Goal: Task Accomplishment & Management: Use online tool/utility

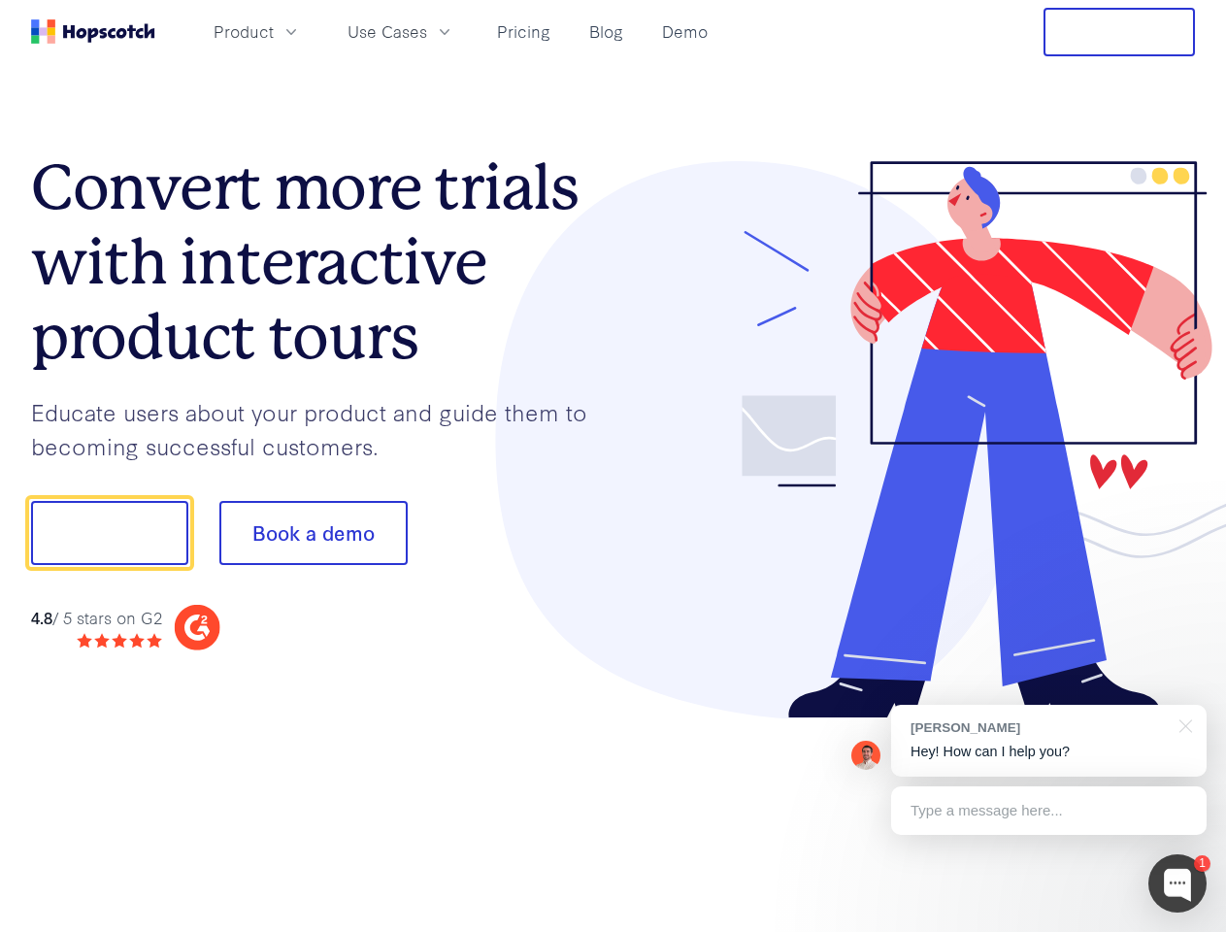
click at [613, 466] on div at bounding box center [904, 440] width 582 height 558
click at [274, 31] on span "Product" at bounding box center [244, 31] width 60 height 24
click at [427, 31] on span "Use Cases" at bounding box center [387, 31] width 80 height 24
click at [1119, 32] on button "Free Trial" at bounding box center [1118, 32] width 151 height 49
click at [109, 533] on button "Show me!" at bounding box center [109, 533] width 157 height 64
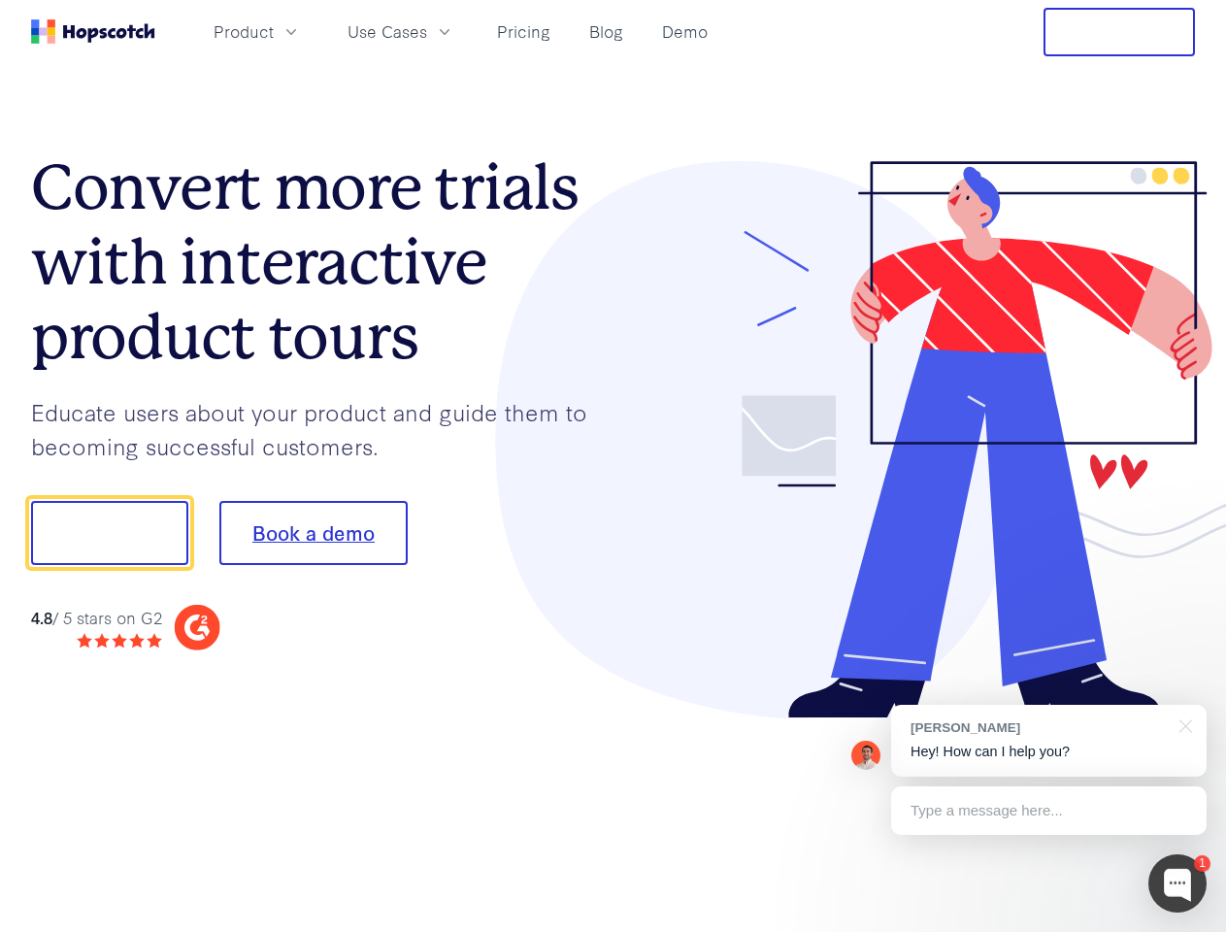
click at [313, 533] on button "Book a demo" at bounding box center [313, 533] width 188 height 64
click at [1177, 883] on div at bounding box center [1177, 883] width 58 height 58
click at [1048, 741] on div "[PERSON_NAME] Hey! How can I help you?" at bounding box center [1048, 741] width 315 height 72
click at [1182, 724] on div at bounding box center [1024, 660] width 364 height 387
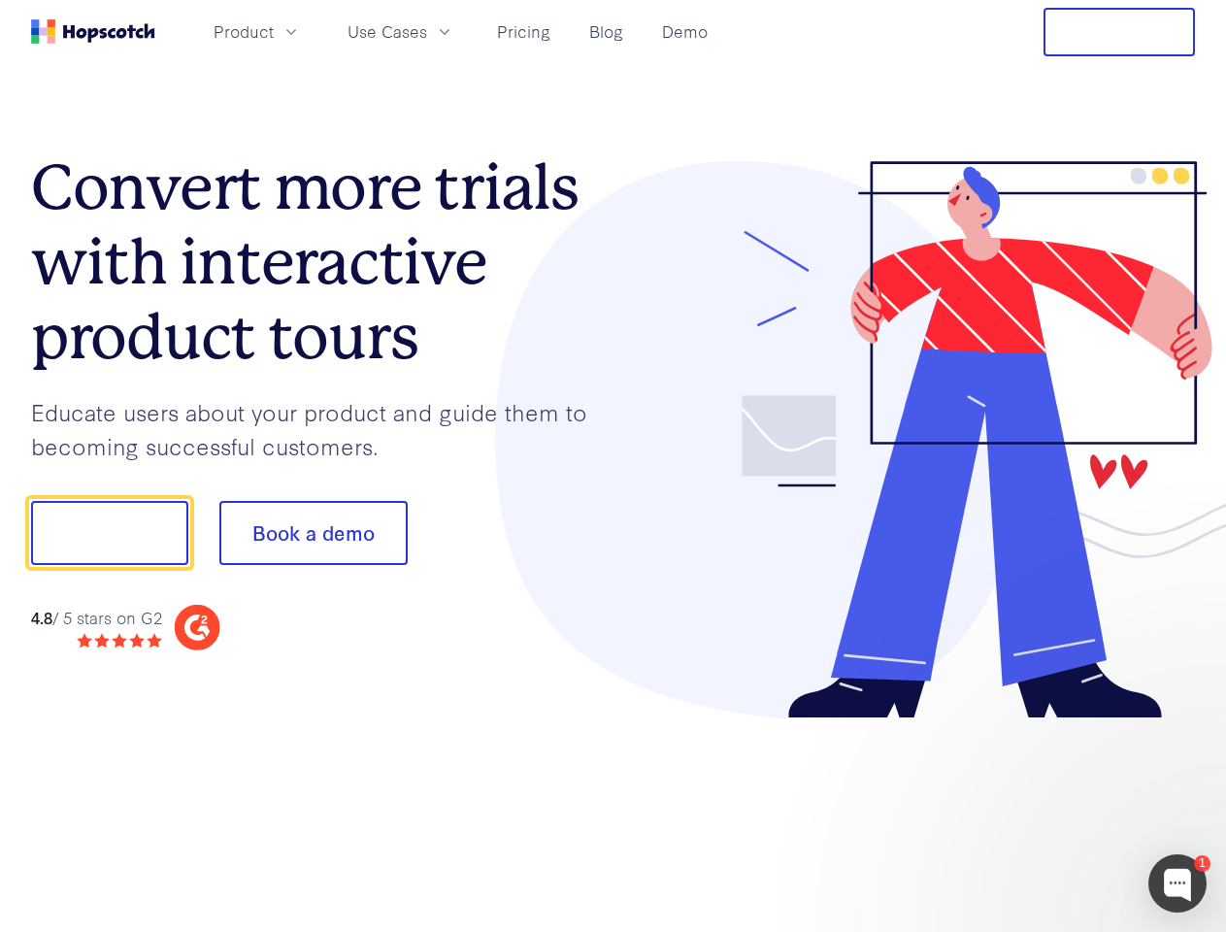
click at [1048, 810] on div at bounding box center [1024, 660] width 364 height 387
